Goal: Book appointment/travel/reservation

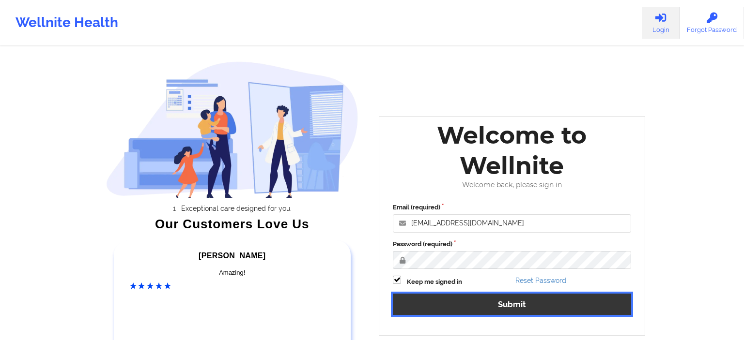
click at [518, 305] on button "Submit" at bounding box center [512, 304] width 238 height 21
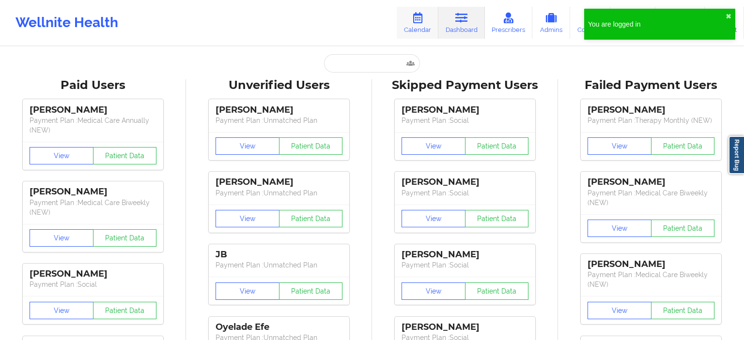
click at [408, 25] on link "Calendar" at bounding box center [417, 23] width 42 height 32
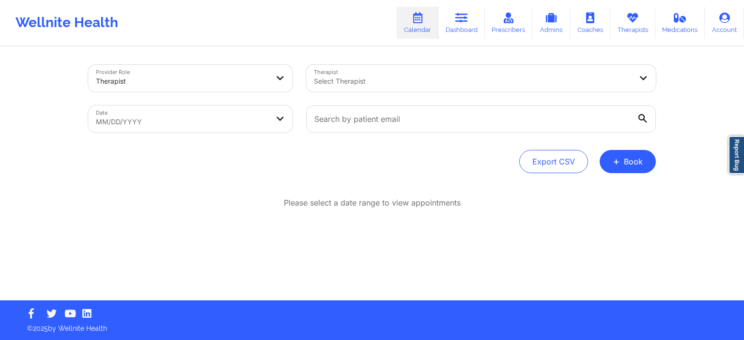
click at [221, 121] on body "Wellnite Health Calendar Dashboard Prescribers Admins Coaches Therapists Medica…" at bounding box center [372, 170] width 744 height 340
select select "2025-7"
select select "2025-8"
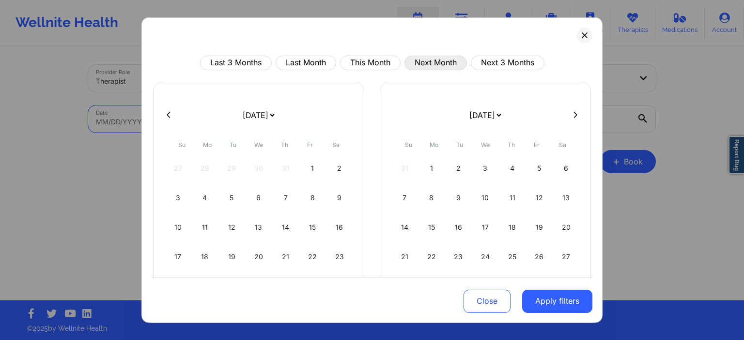
click at [418, 58] on button "Next Month" at bounding box center [435, 62] width 62 height 15
select select "2025-9"
select select "2025-10"
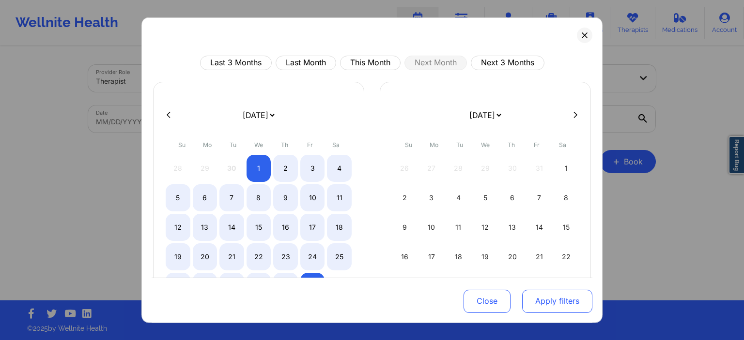
click at [564, 308] on button "Apply filters" at bounding box center [557, 301] width 70 height 23
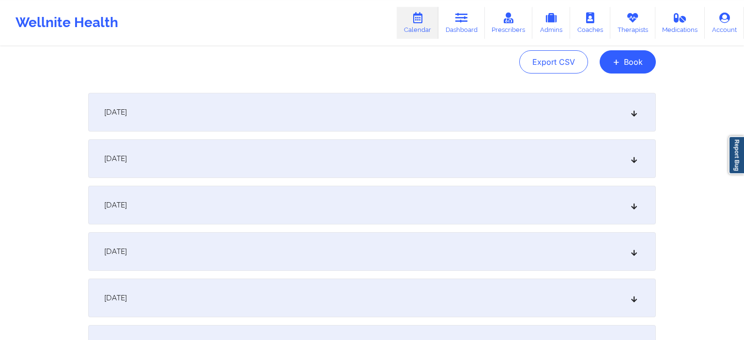
scroll to position [102, 0]
click at [277, 115] on div "[DATE]" at bounding box center [371, 110] width 567 height 39
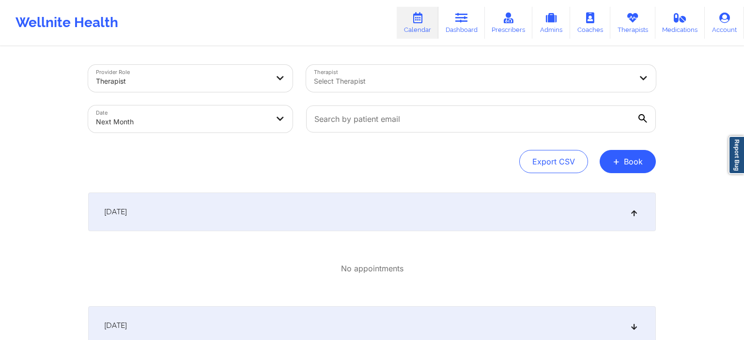
scroll to position [204, 0]
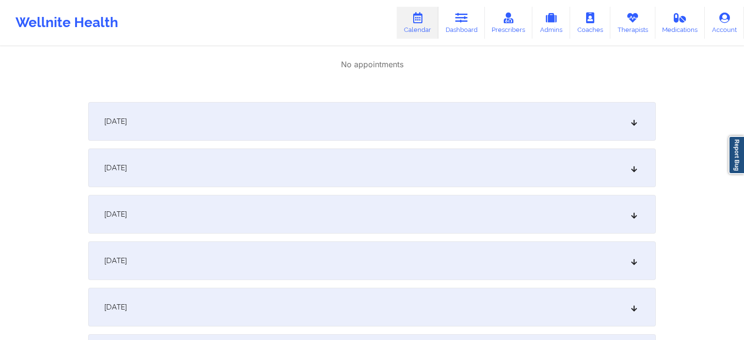
click at [234, 119] on div "[DATE]" at bounding box center [371, 121] width 567 height 39
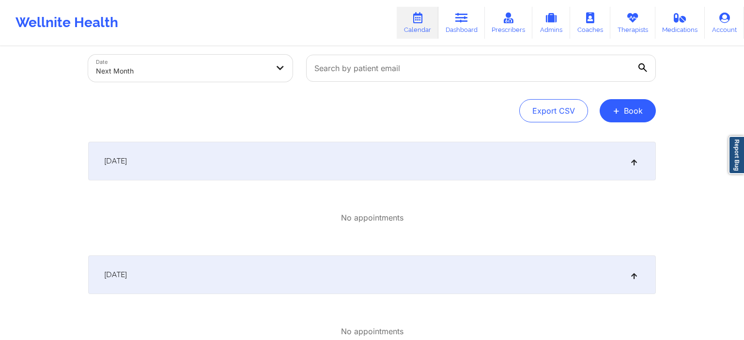
scroll to position [0, 0]
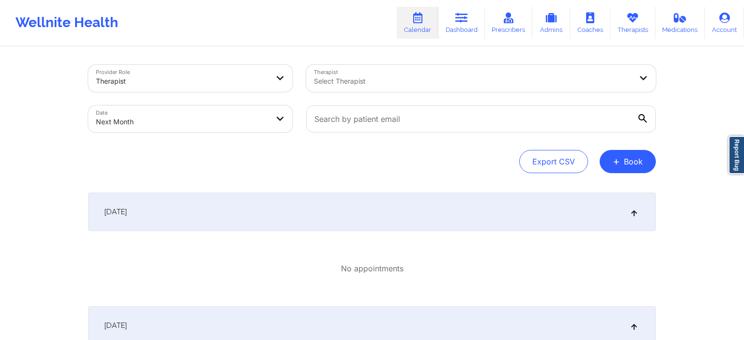
click at [365, 83] on div at bounding box center [473, 82] width 318 height 12
type input "chama"
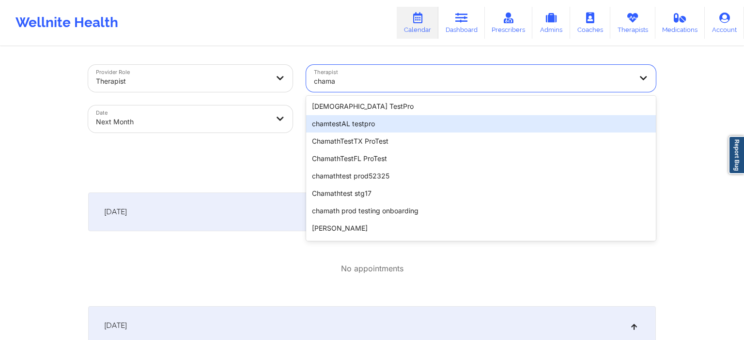
click at [373, 119] on div "chamtestAL testpro" at bounding box center [481, 123] width 350 height 17
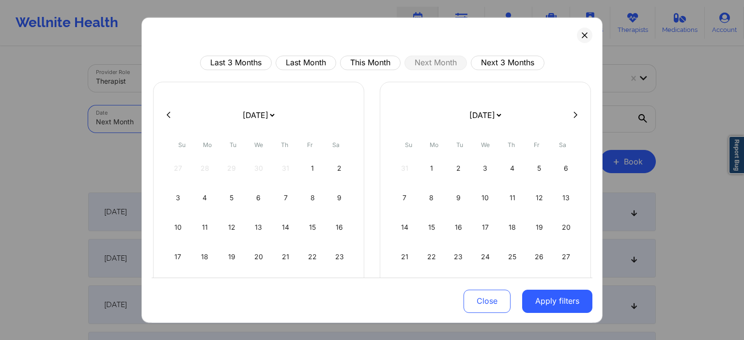
click at [219, 130] on body "Wellnite Health Calendar Dashboard Prescribers Admins Coaches Therapists Medica…" at bounding box center [372, 170] width 744 height 340
select select "2025-9"
select select "2025-10"
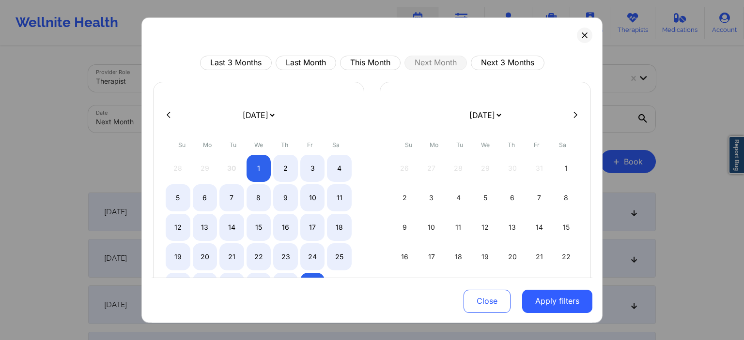
click at [577, 319] on div "Close Apply filters" at bounding box center [372, 300] width 441 height 45
click at [577, 311] on button "Apply filters" at bounding box center [557, 301] width 70 height 23
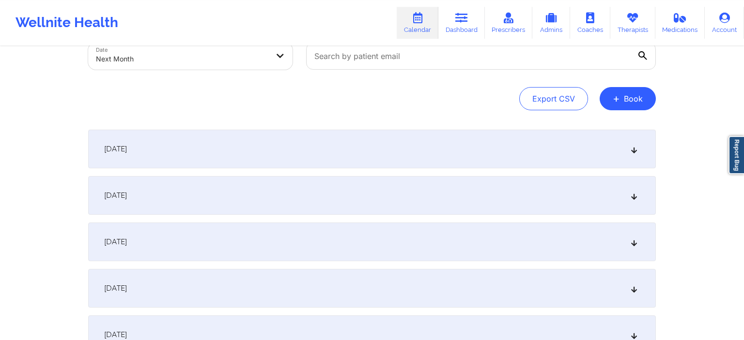
scroll to position [102, 0]
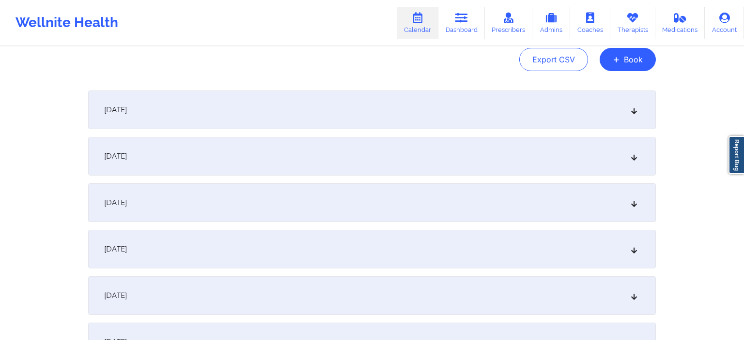
click at [162, 104] on div "[DATE]" at bounding box center [371, 110] width 567 height 39
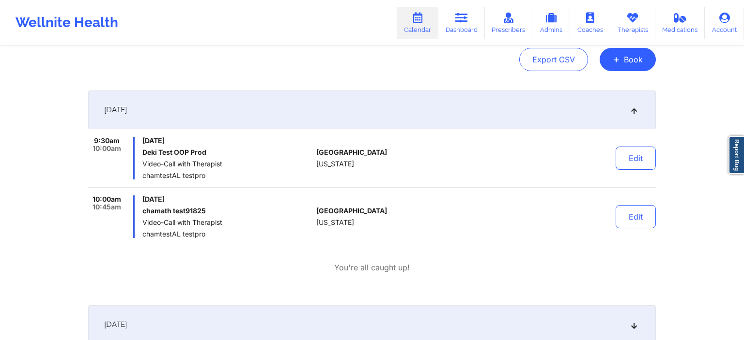
scroll to position [0, 0]
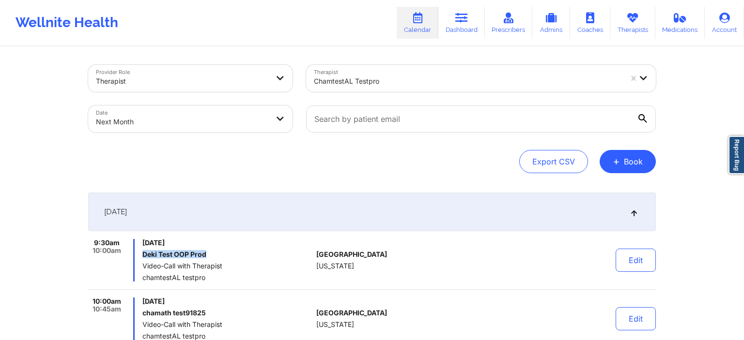
drag, startPoint x: 142, startPoint y: 254, endPoint x: 209, endPoint y: 259, distance: 66.5
click at [209, 259] on div "9:30am 10:00am [DATE] Deki Test OOP Prod Video-Call with Therapist chamtestAL t…" at bounding box center [200, 260] width 224 height 43
copy h6 "Deki Test OOP Prod"
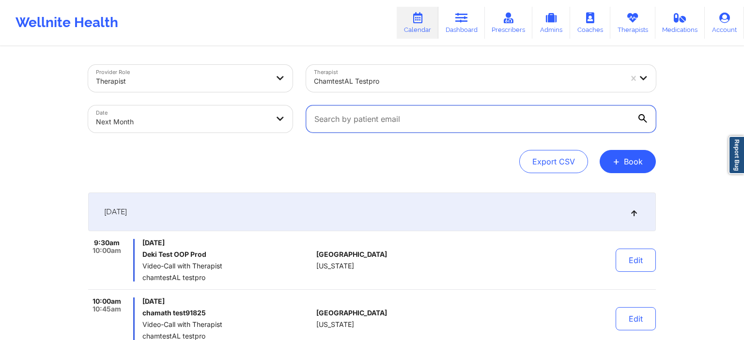
click at [359, 123] on input "text" at bounding box center [481, 119] width 350 height 27
paste input "Deki Test OOP Prod"
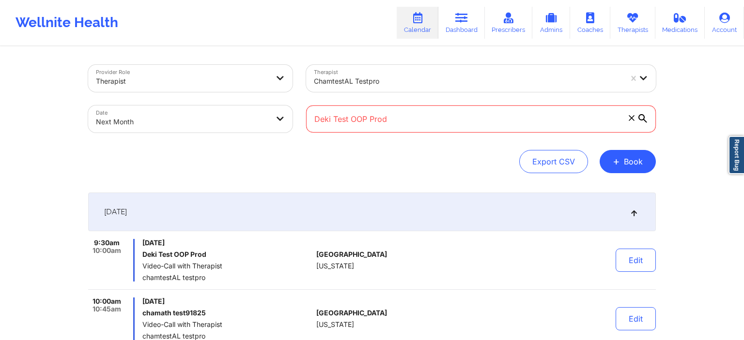
type input "Deki Test OOP Prod"
click at [450, 155] on div "Export CSV + Book" at bounding box center [371, 161] width 567 height 23
click at [632, 120] on icon at bounding box center [630, 117] width 5 height 5
click at [632, 120] on input "Deki Test OOP Prod" at bounding box center [481, 119] width 350 height 27
type input "D"
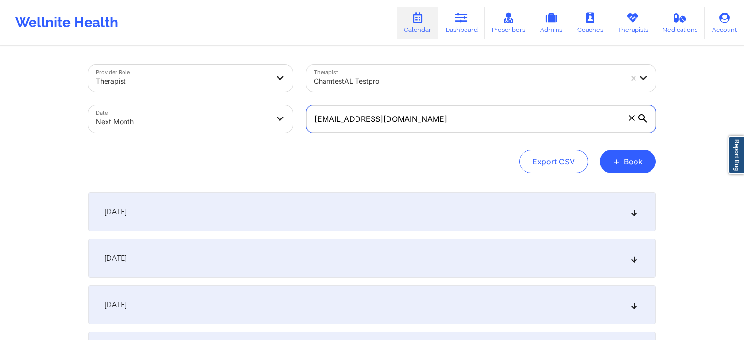
type input "[EMAIL_ADDRESS][DOMAIN_NAME]"
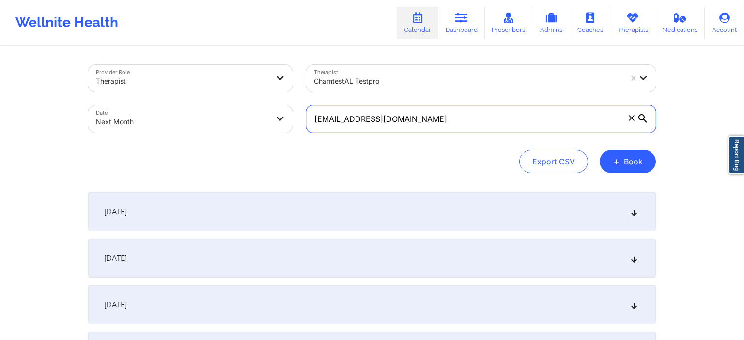
click at [508, 126] on input "[EMAIL_ADDRESS][DOMAIN_NAME]" at bounding box center [481, 119] width 350 height 27
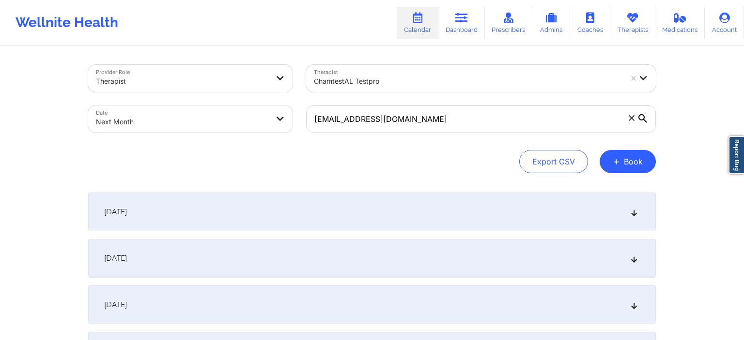
click at [429, 167] on div "Export CSV + Book" at bounding box center [371, 161] width 567 height 23
drag, startPoint x: 266, startPoint y: 215, endPoint x: 258, endPoint y: 214, distance: 8.7
click at [264, 215] on div "[DATE]" at bounding box center [371, 212] width 567 height 39
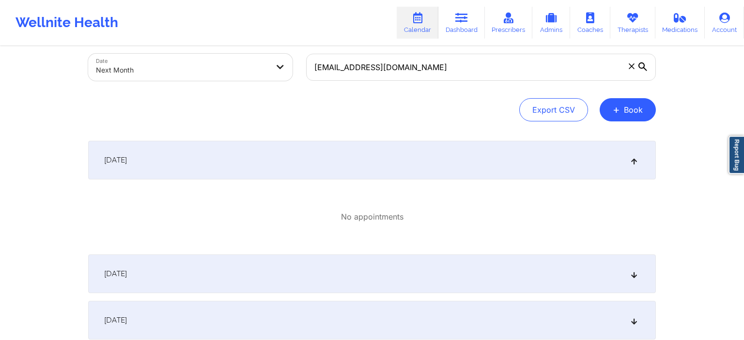
scroll to position [153, 0]
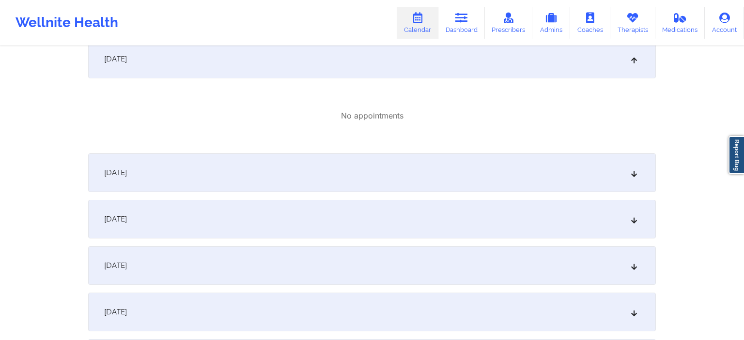
click at [248, 189] on div "[DATE]" at bounding box center [371, 172] width 567 height 39
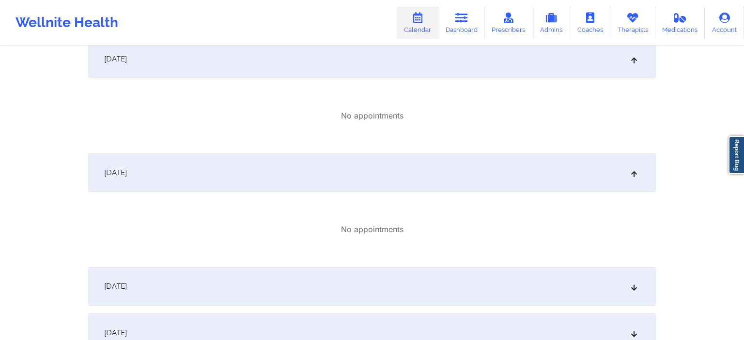
click at [229, 293] on div "[DATE]" at bounding box center [371, 286] width 567 height 39
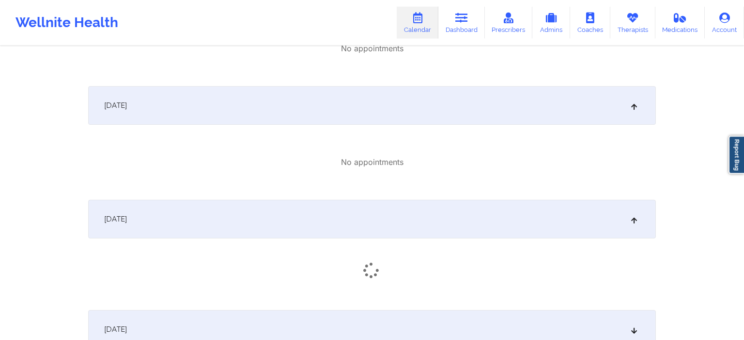
scroll to position [358, 0]
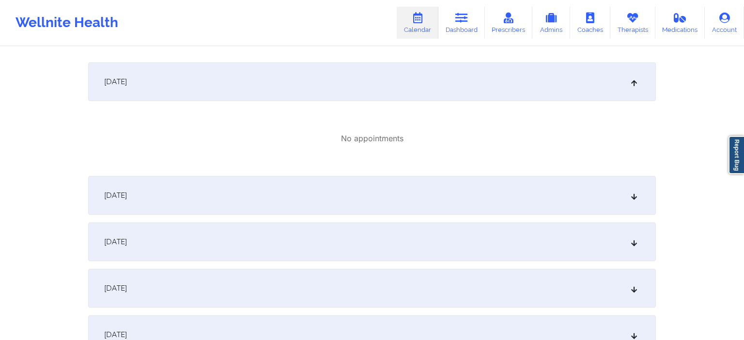
click at [223, 244] on div "[DATE]" at bounding box center [371, 242] width 567 height 39
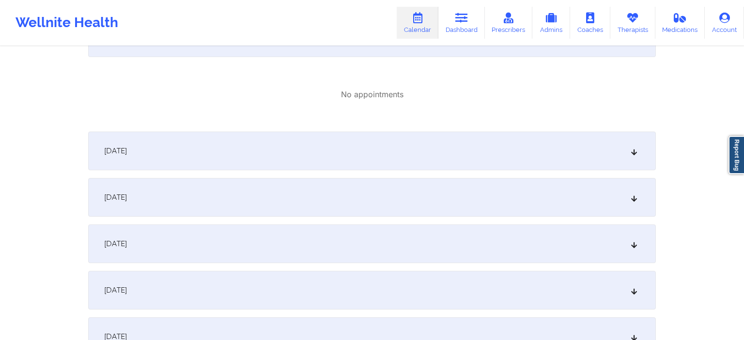
click at [253, 258] on div "[DATE]" at bounding box center [371, 244] width 567 height 39
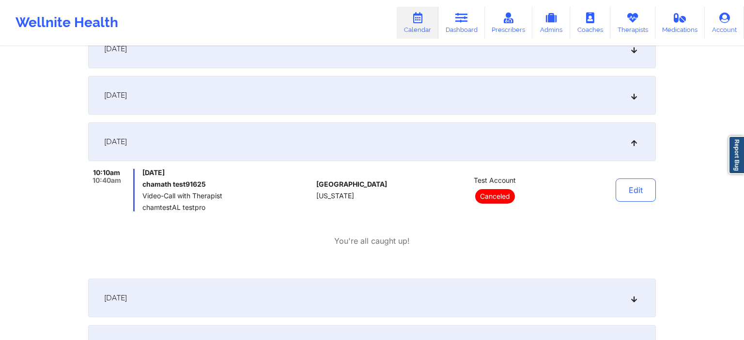
scroll to position [818, 0]
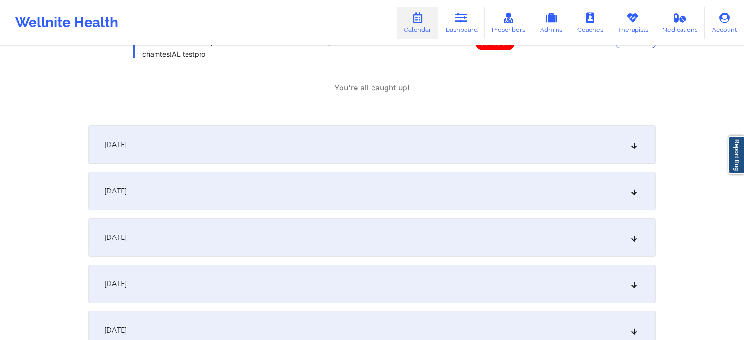
click at [274, 245] on div "[DATE]" at bounding box center [371, 237] width 567 height 39
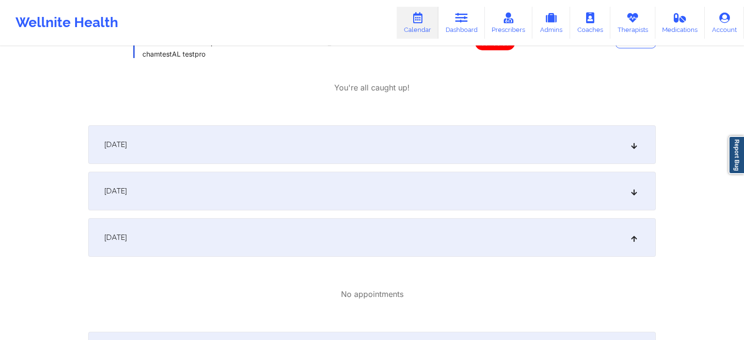
click at [324, 198] on div "[DATE]" at bounding box center [371, 191] width 567 height 39
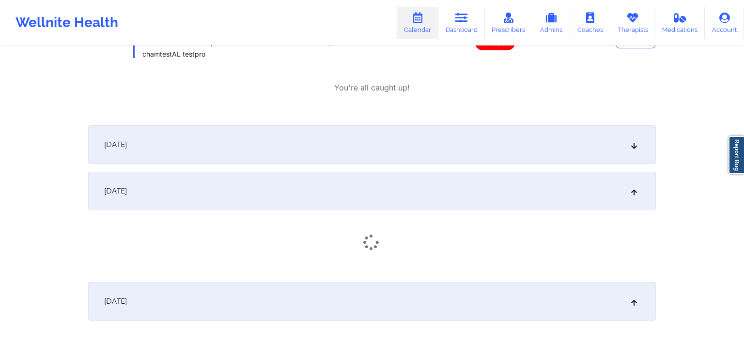
click at [351, 156] on div "[DATE]" at bounding box center [371, 144] width 567 height 39
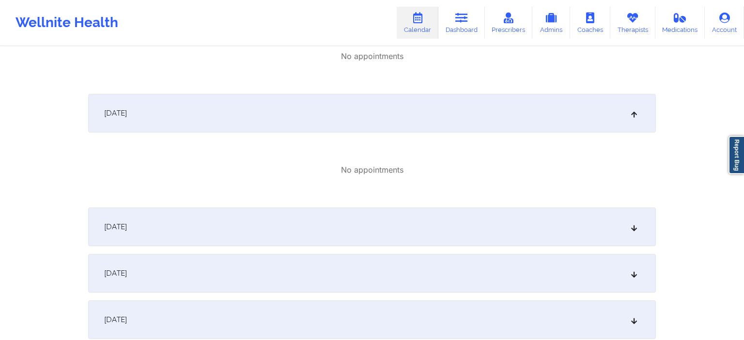
scroll to position [1119, 0]
drag, startPoint x: 357, startPoint y: 236, endPoint x: 353, endPoint y: 276, distance: 39.9
click at [356, 236] on div "[DATE]" at bounding box center [371, 227] width 567 height 39
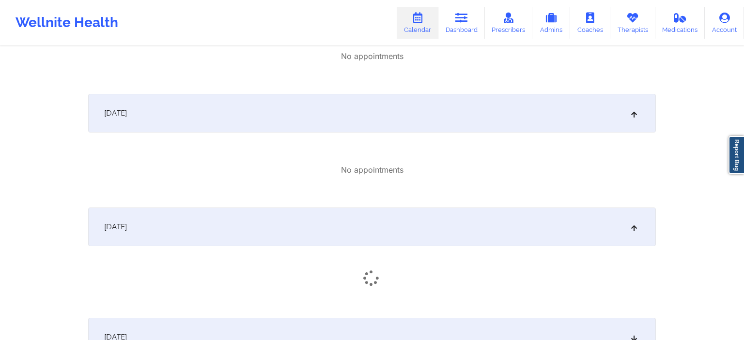
click at [352, 292] on div "[DATE]" at bounding box center [371, 259] width 567 height 103
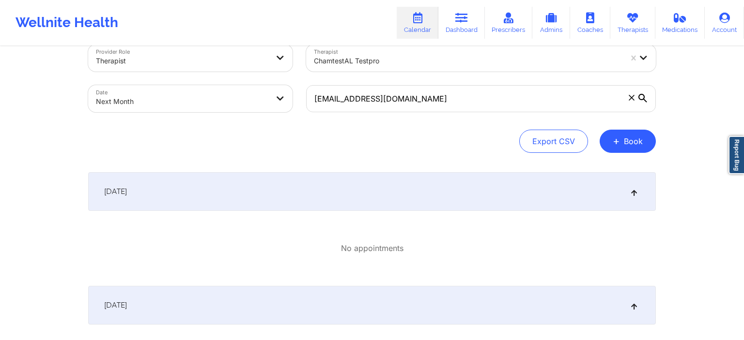
scroll to position [0, 0]
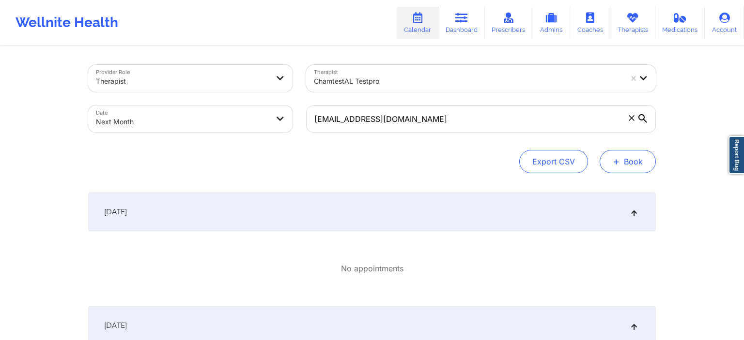
click at [645, 164] on button "+ Book" at bounding box center [627, 161] width 56 height 23
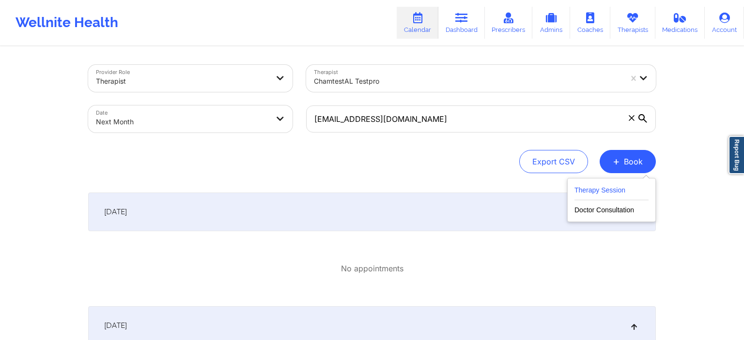
click at [616, 193] on button "Therapy Session" at bounding box center [611, 192] width 74 height 16
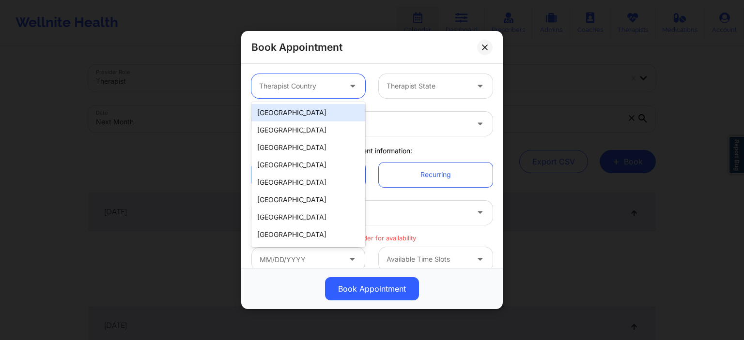
click at [309, 88] on div at bounding box center [300, 86] width 82 height 12
drag, startPoint x: 299, startPoint y: 114, endPoint x: 395, endPoint y: 84, distance: 101.2
click at [299, 113] on div "[GEOGRAPHIC_DATA]" at bounding box center [308, 112] width 114 height 17
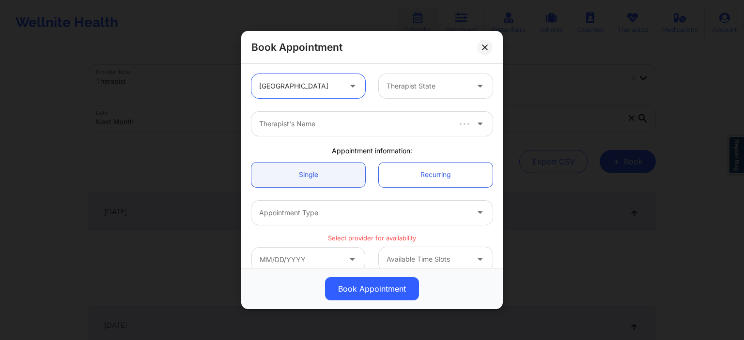
click at [407, 78] on div "Therapist State" at bounding box center [424, 86] width 91 height 24
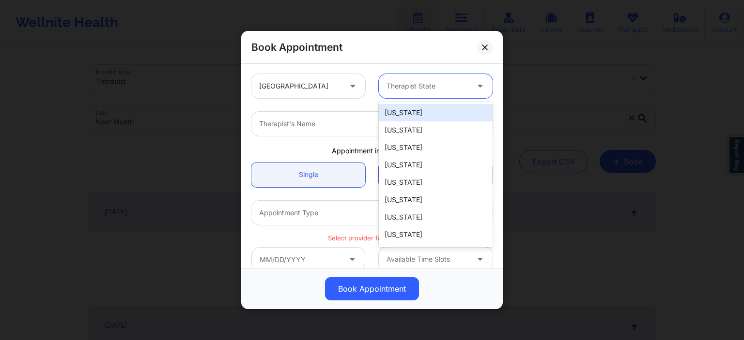
click at [407, 111] on div "[US_STATE]" at bounding box center [436, 112] width 114 height 17
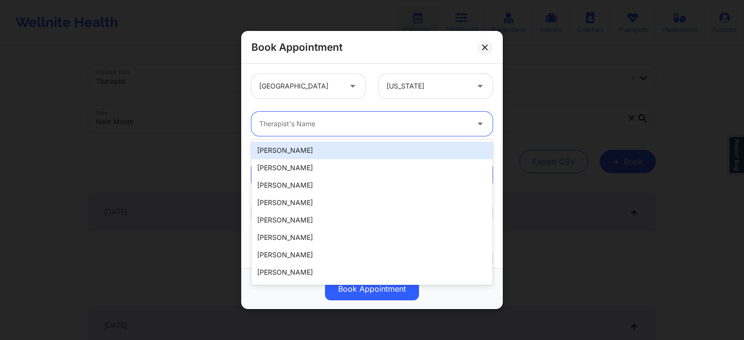
click at [317, 129] on div at bounding box center [363, 124] width 209 height 12
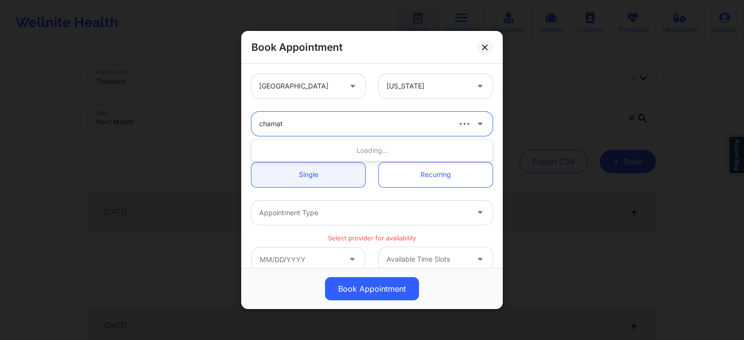
type input "chamath"
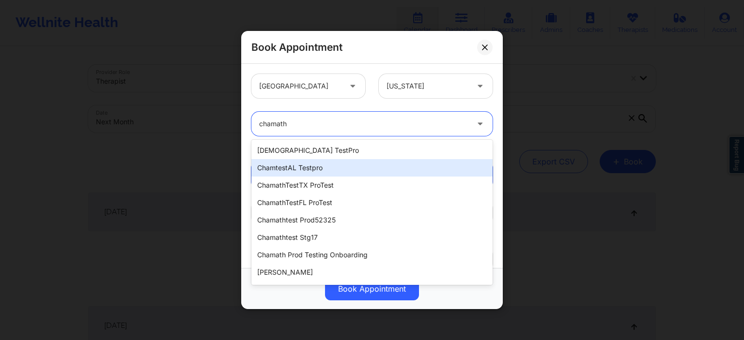
click at [311, 172] on div "chamtestAL testpro" at bounding box center [371, 167] width 241 height 17
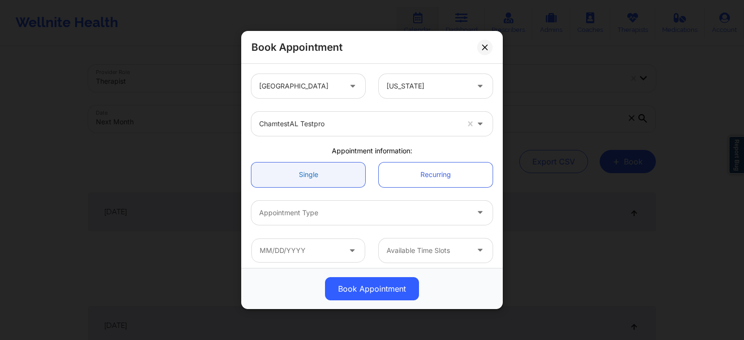
click at [310, 178] on link "Single" at bounding box center [308, 174] width 114 height 25
click at [303, 213] on div at bounding box center [363, 213] width 209 height 12
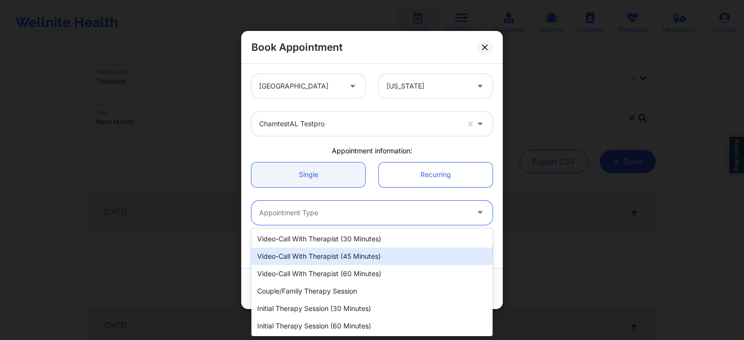
click at [324, 256] on div "Video-Call with Therapist (45 minutes)" at bounding box center [371, 256] width 241 height 17
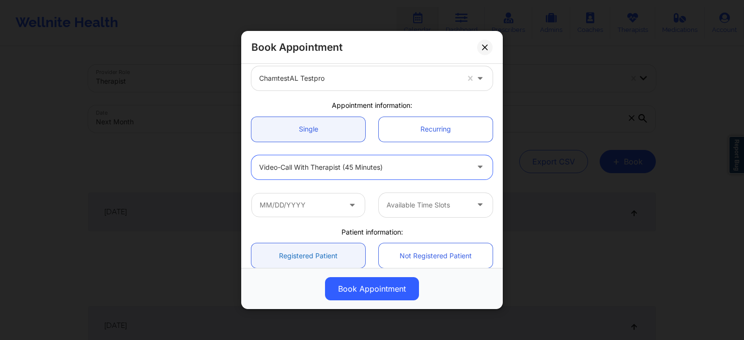
scroll to position [93, 0]
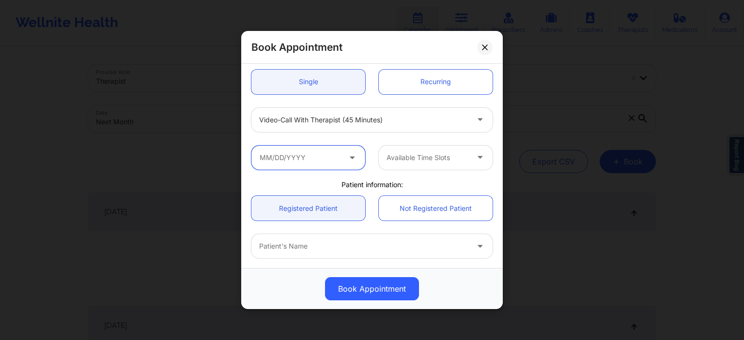
click at [339, 154] on input "text" at bounding box center [308, 157] width 114 height 24
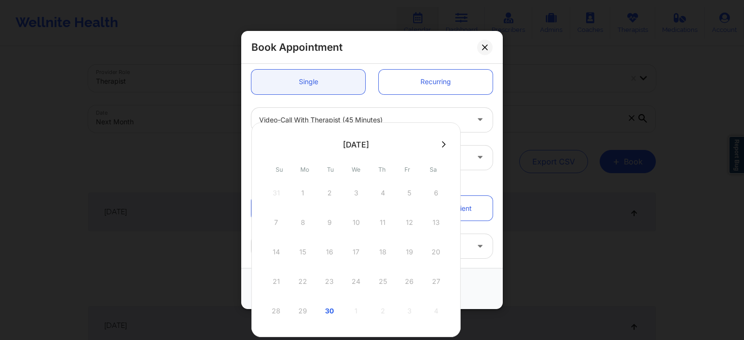
click at [444, 146] on icon at bounding box center [443, 144] width 4 height 6
click at [361, 190] on div "1" at bounding box center [356, 193] width 24 height 27
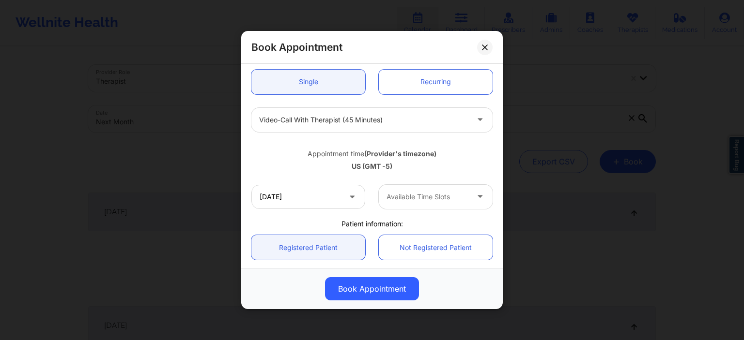
type input "[DATE]"
click at [438, 200] on div at bounding box center [427, 197] width 82 height 12
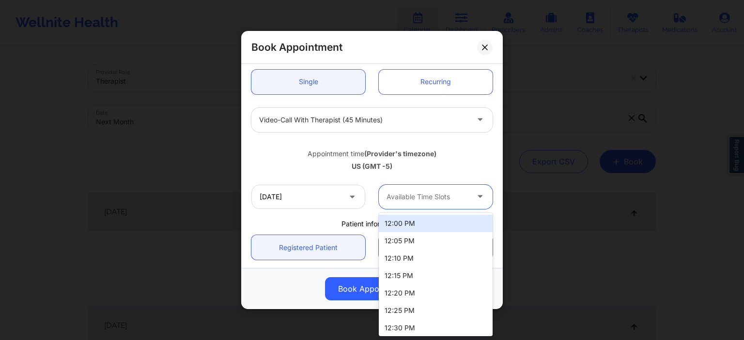
click at [421, 231] on div "12:00 PM" at bounding box center [436, 223] width 114 height 17
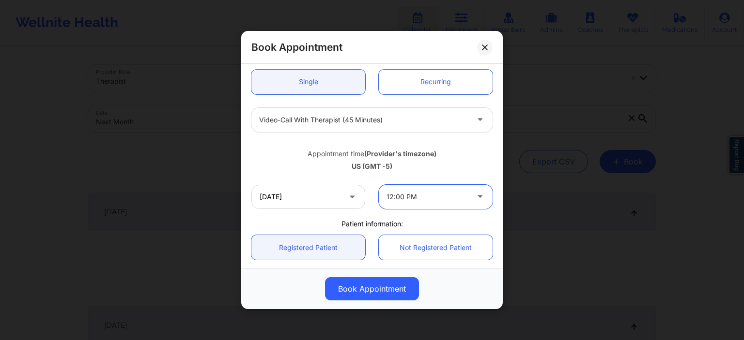
scroll to position [232, 0]
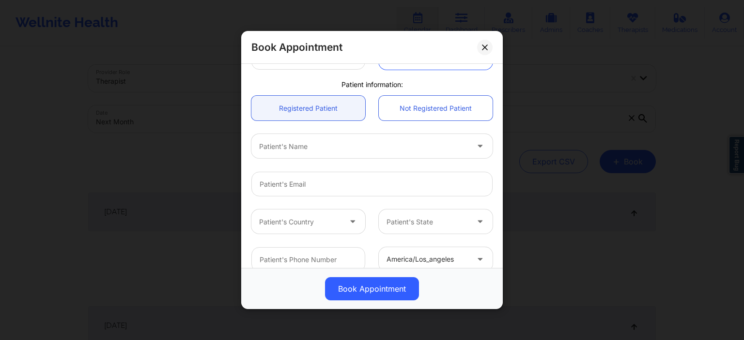
click at [373, 145] on div at bounding box center [363, 146] width 209 height 12
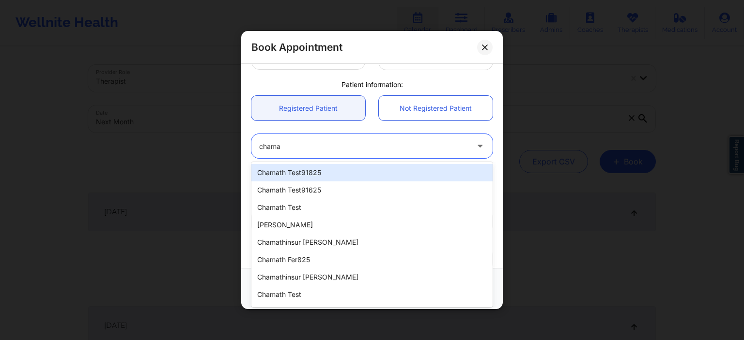
type input "chama"
click at [367, 156] on div "Patient's Name" at bounding box center [360, 146] width 218 height 24
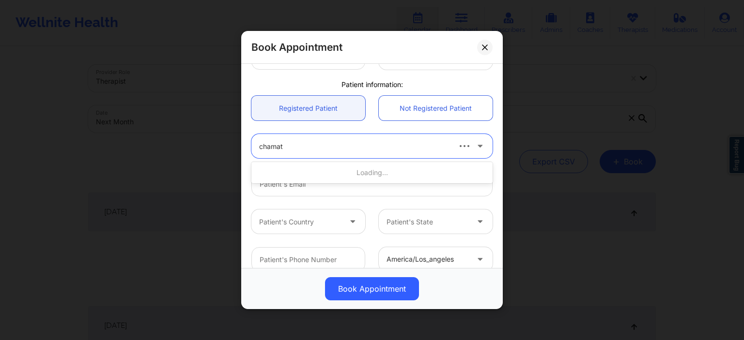
type input "chamath"
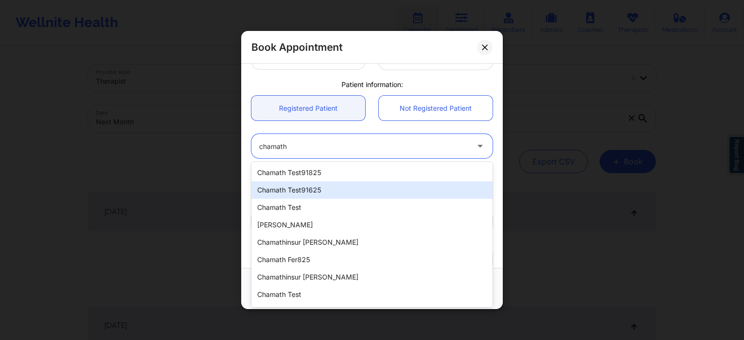
click at [318, 189] on div "chamath test91625" at bounding box center [371, 190] width 241 height 17
type input "[EMAIL_ADDRESS][DOMAIN_NAME]"
type input "-6282502474"
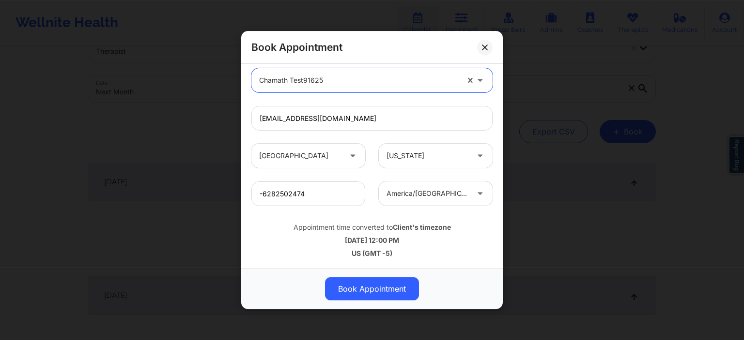
scroll to position [51, 0]
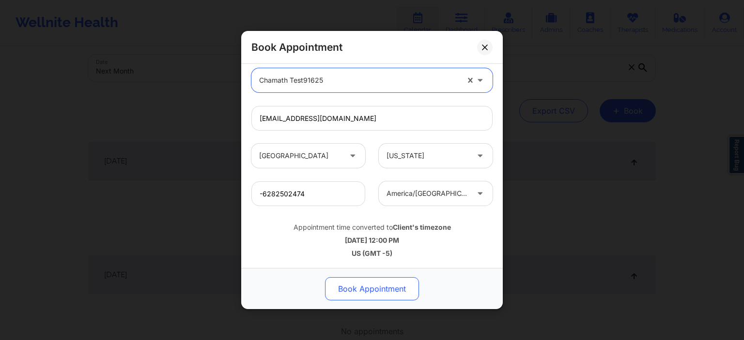
click at [386, 291] on button "Book Appointment" at bounding box center [372, 288] width 94 height 23
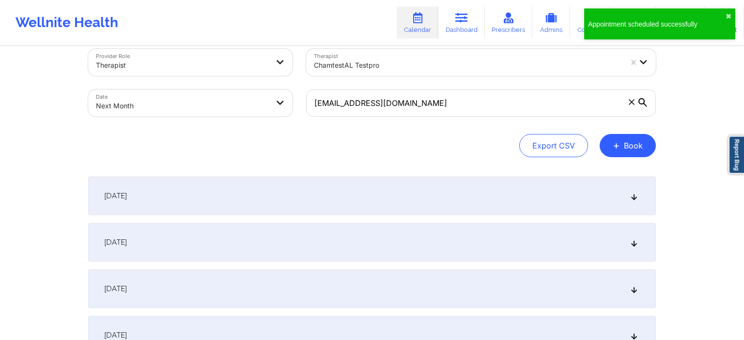
scroll to position [0, 0]
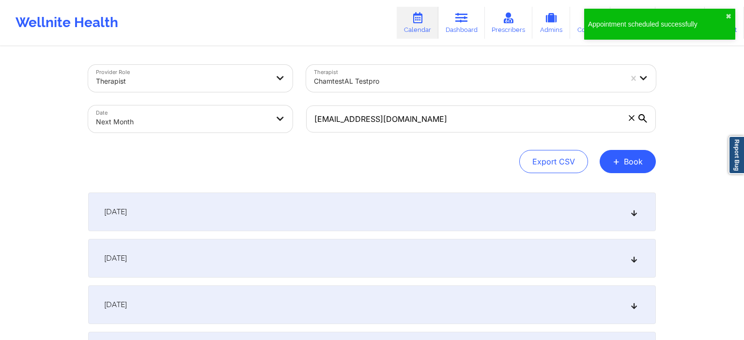
click at [162, 214] on div "[DATE]" at bounding box center [371, 212] width 567 height 39
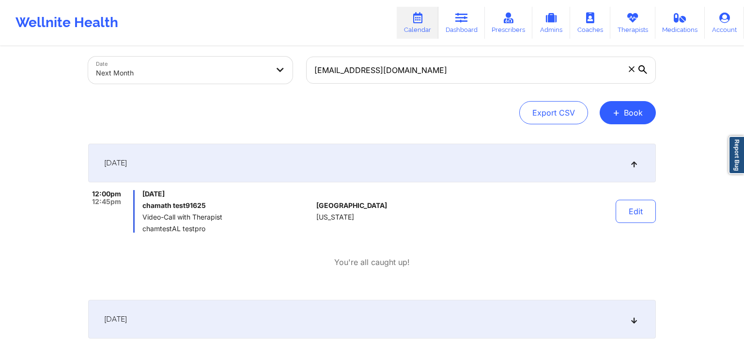
scroll to position [51, 0]
